Goal: Task Accomplishment & Management: Use online tool/utility

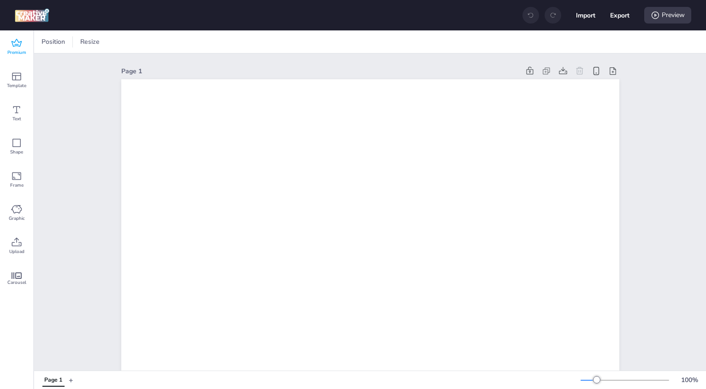
click at [19, 43] on icon at bounding box center [16, 43] width 11 height 11
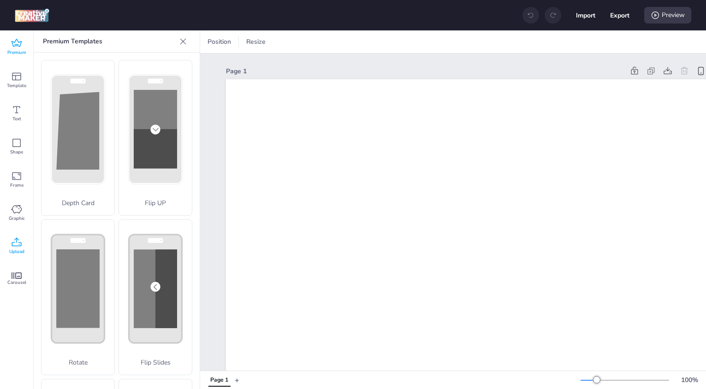
click at [16, 242] on icon at bounding box center [16, 242] width 11 height 11
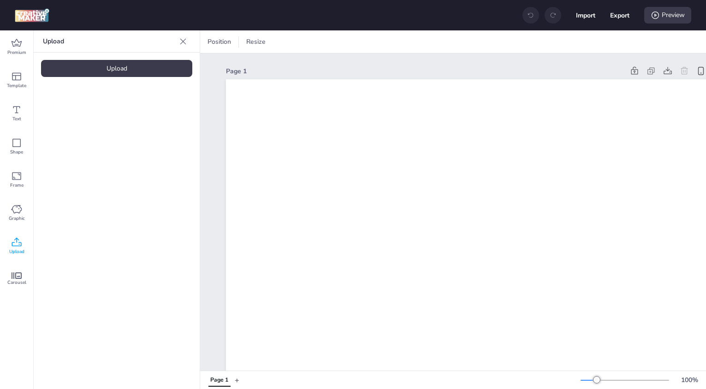
click at [143, 70] on div "Upload" at bounding box center [116, 68] width 151 height 17
click at [80, 134] on img at bounding box center [78, 129] width 56 height 10
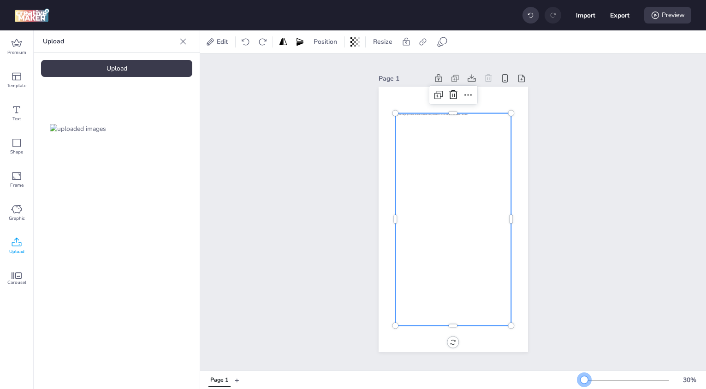
drag, startPoint x: 595, startPoint y: 379, endPoint x: 584, endPoint y: 381, distance: 11.2
click at [584, 381] on div at bounding box center [583, 379] width 7 height 7
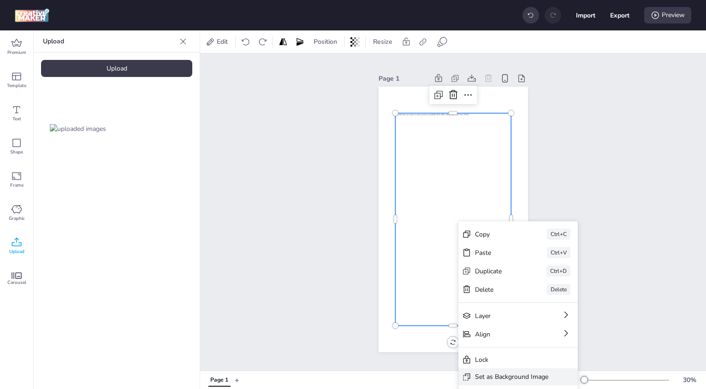
click at [493, 377] on div "Set as Background Image" at bounding box center [511, 377] width 73 height 10
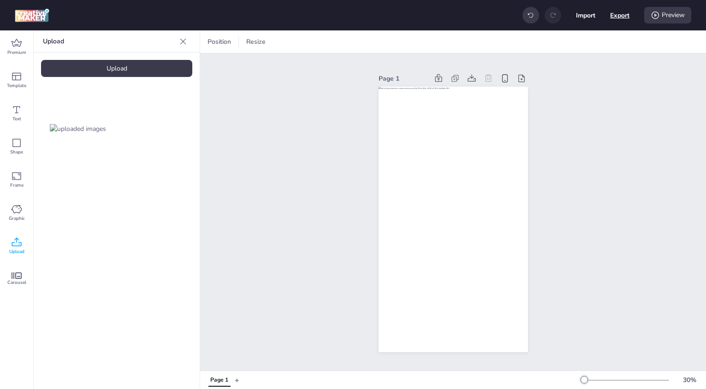
click at [615, 20] on button "Export" at bounding box center [619, 15] width 19 height 19
select select "html"
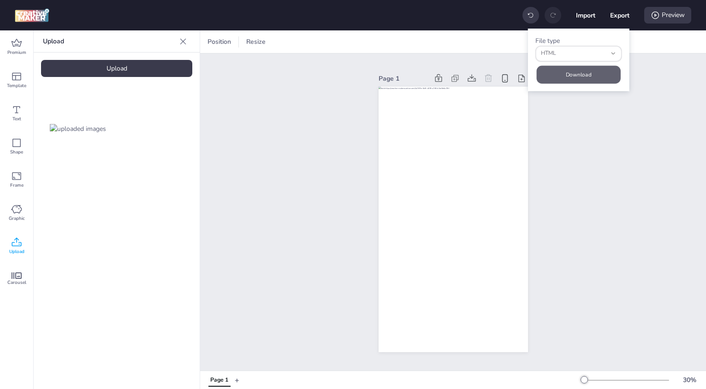
click at [566, 79] on button "Download" at bounding box center [579, 74] width 84 height 18
click at [671, 18] on div "Preview" at bounding box center [667, 15] width 47 height 17
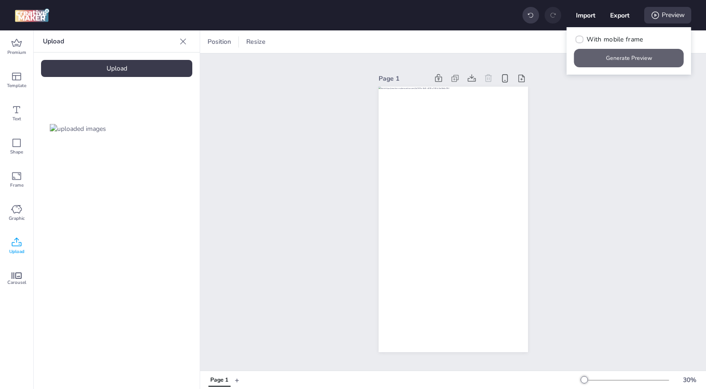
click at [640, 53] on button "Generate Preview" at bounding box center [629, 58] width 110 height 18
